Goal: Navigation & Orientation: Find specific page/section

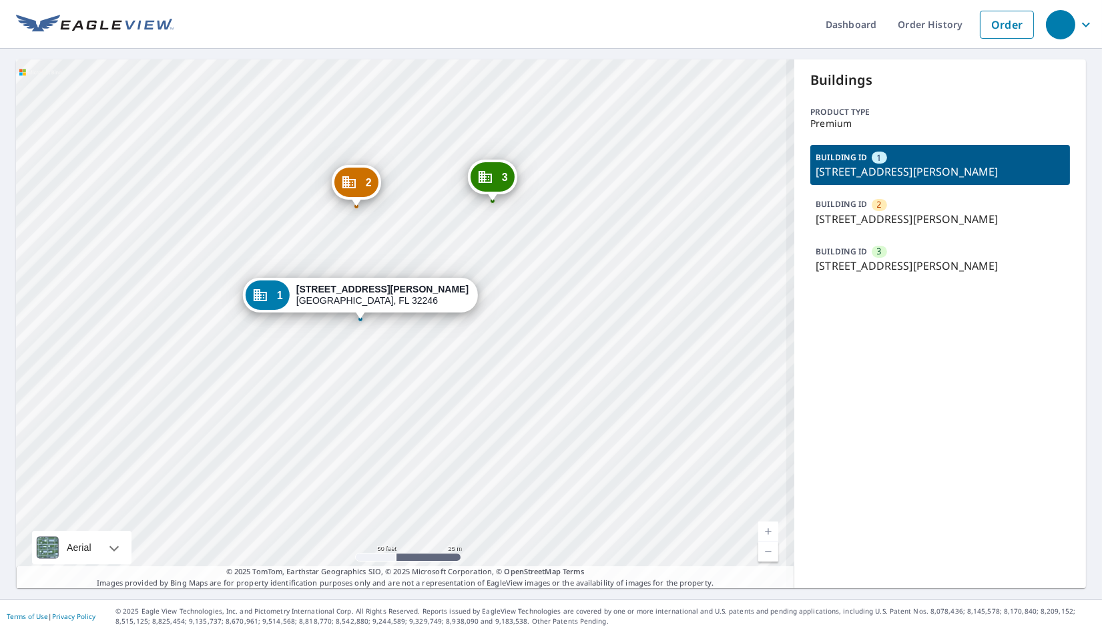
drag, startPoint x: 191, startPoint y: 279, endPoint x: 179, endPoint y: 199, distance: 81.0
click at [179, 199] on div "2 [STREET_ADDRESS][PERSON_NAME] 3 [STREET_ADDRESS][PERSON_NAME] 1 [STREET_ADDRE…" at bounding box center [405, 323] width 778 height 529
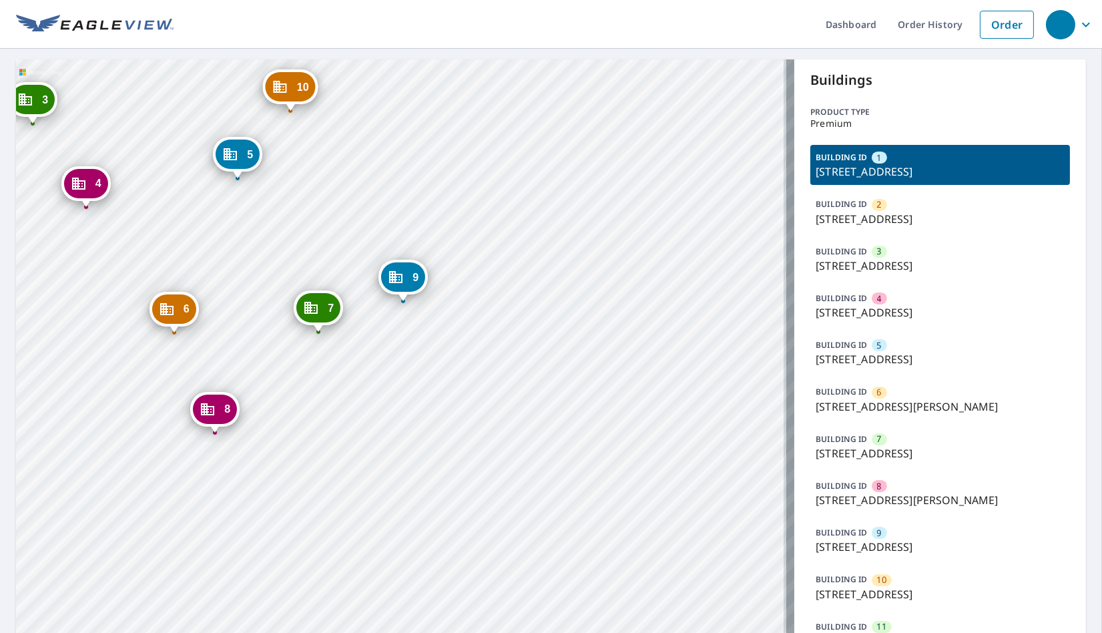
drag, startPoint x: 466, startPoint y: 509, endPoint x: 15, endPoint y: 346, distance: 479.3
click at [421, 396] on div "2 7002 S 114th Street Plz La Vista, NE 68128 3 7025 S 115th Street Plz La Vista…" at bounding box center [405, 432] width 778 height 746
